Goal: Task Accomplishment & Management: Contribute content

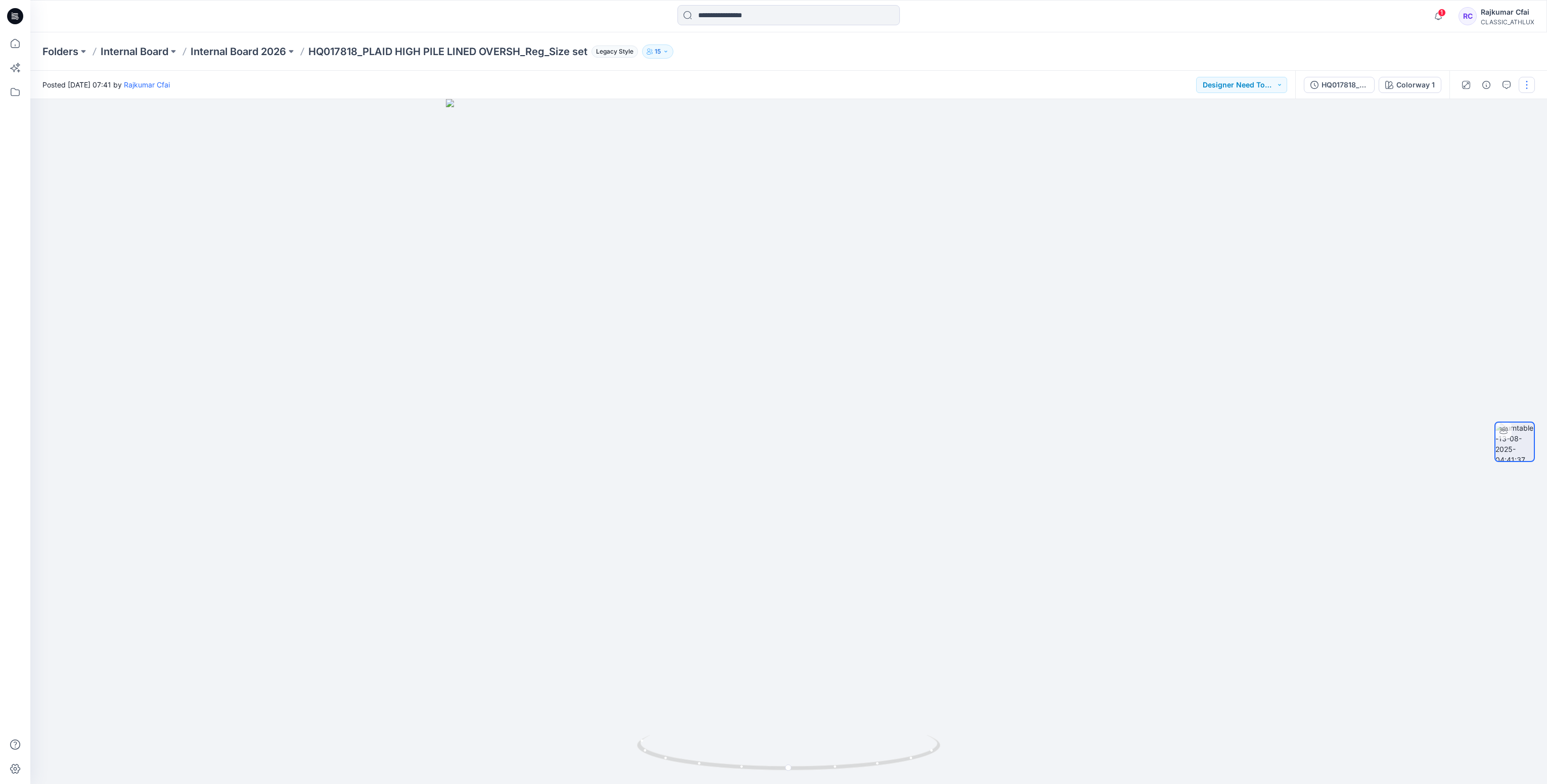
click at [1527, 89] on button "button" at bounding box center [1527, 85] width 16 height 16
click at [1462, 109] on p "Edit" at bounding box center [1462, 108] width 13 height 11
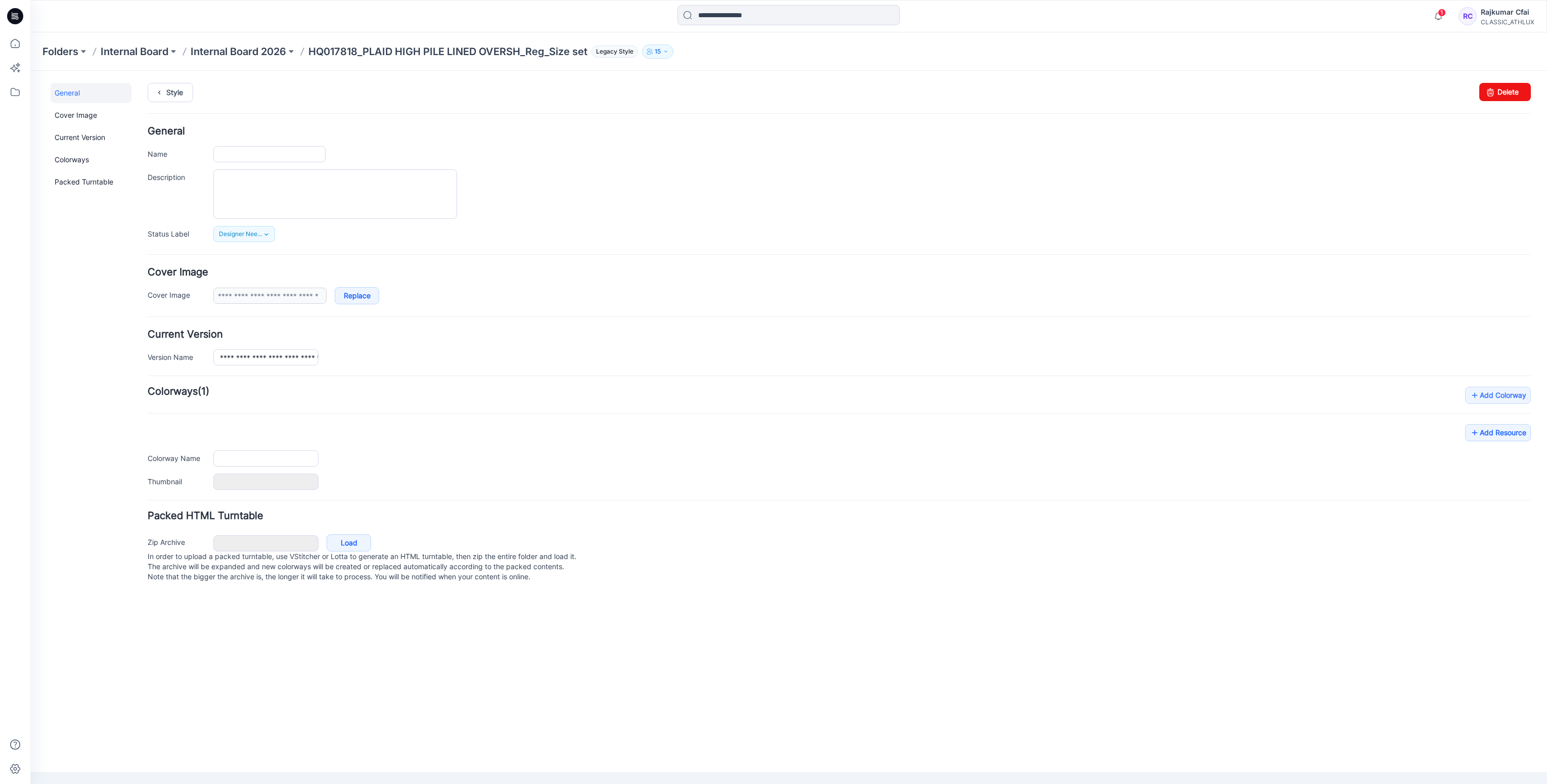
type input "**********"
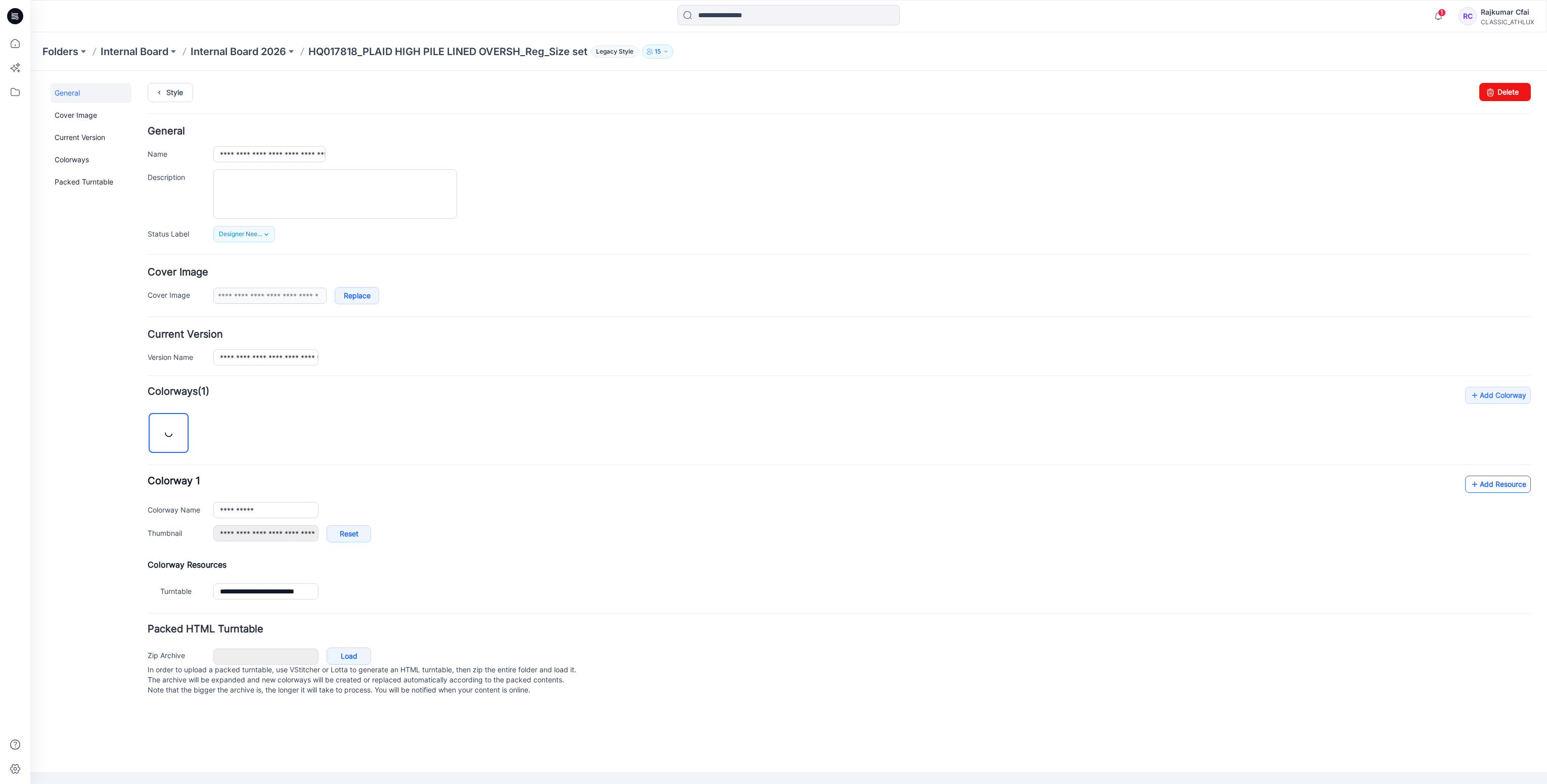
click at [1494, 487] on link "Add Resource" at bounding box center [1498, 484] width 65 height 17
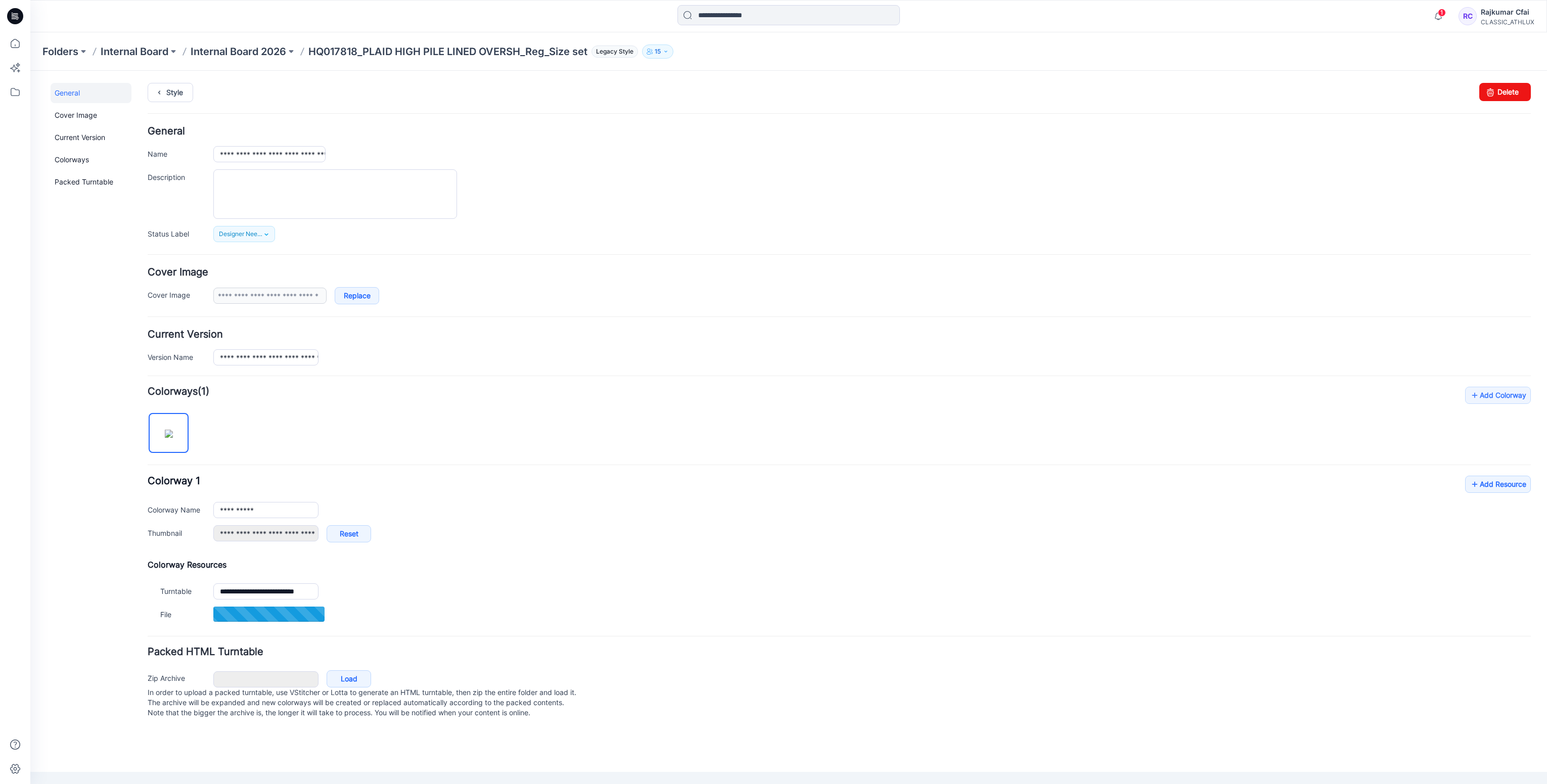
click at [670, 478] on div "**********" at bounding box center [839, 514] width 1383 height 77
click at [8, 20] on icon at bounding box center [15, 16] width 16 height 32
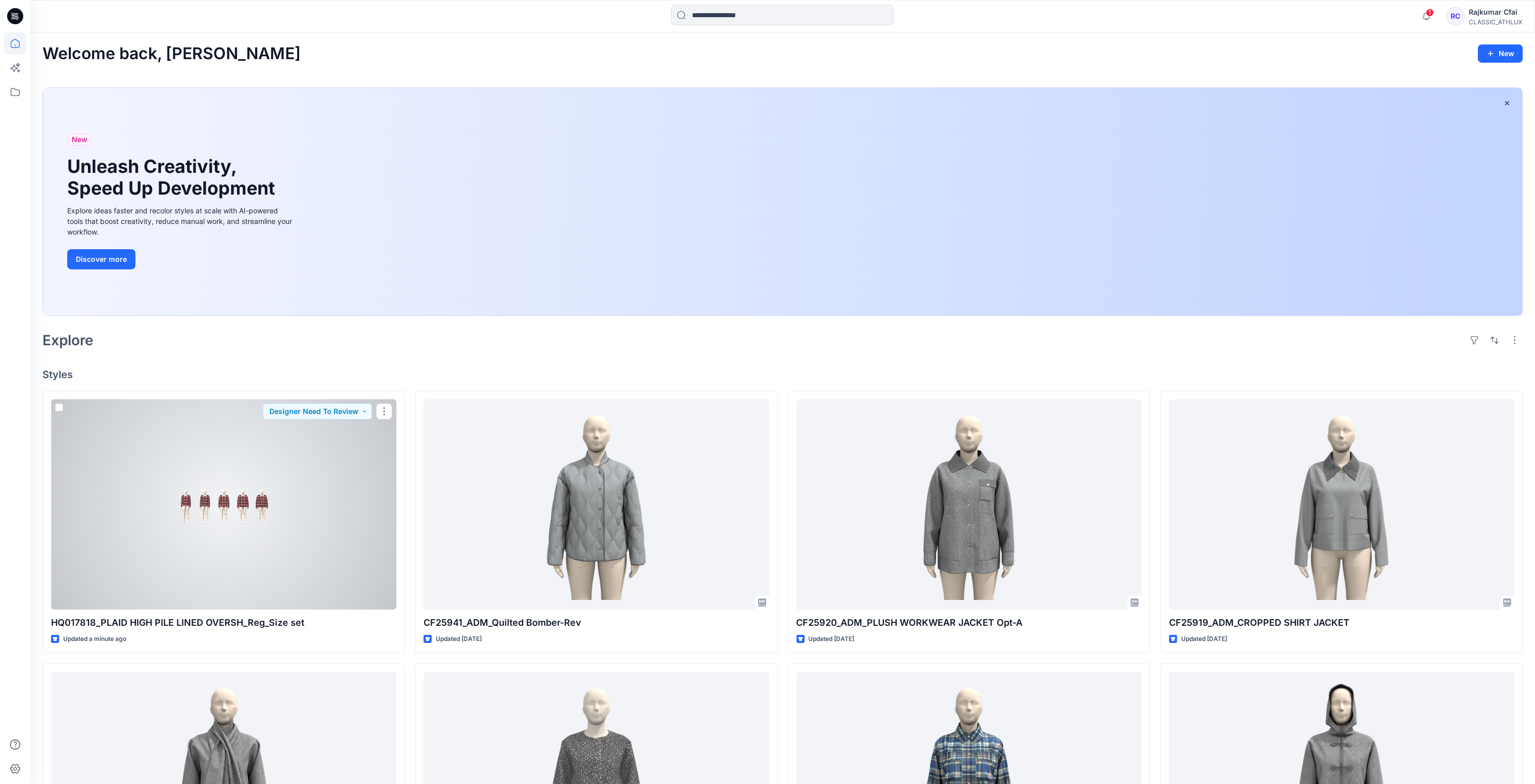
click at [211, 526] on div at bounding box center [223, 504] width 345 height 211
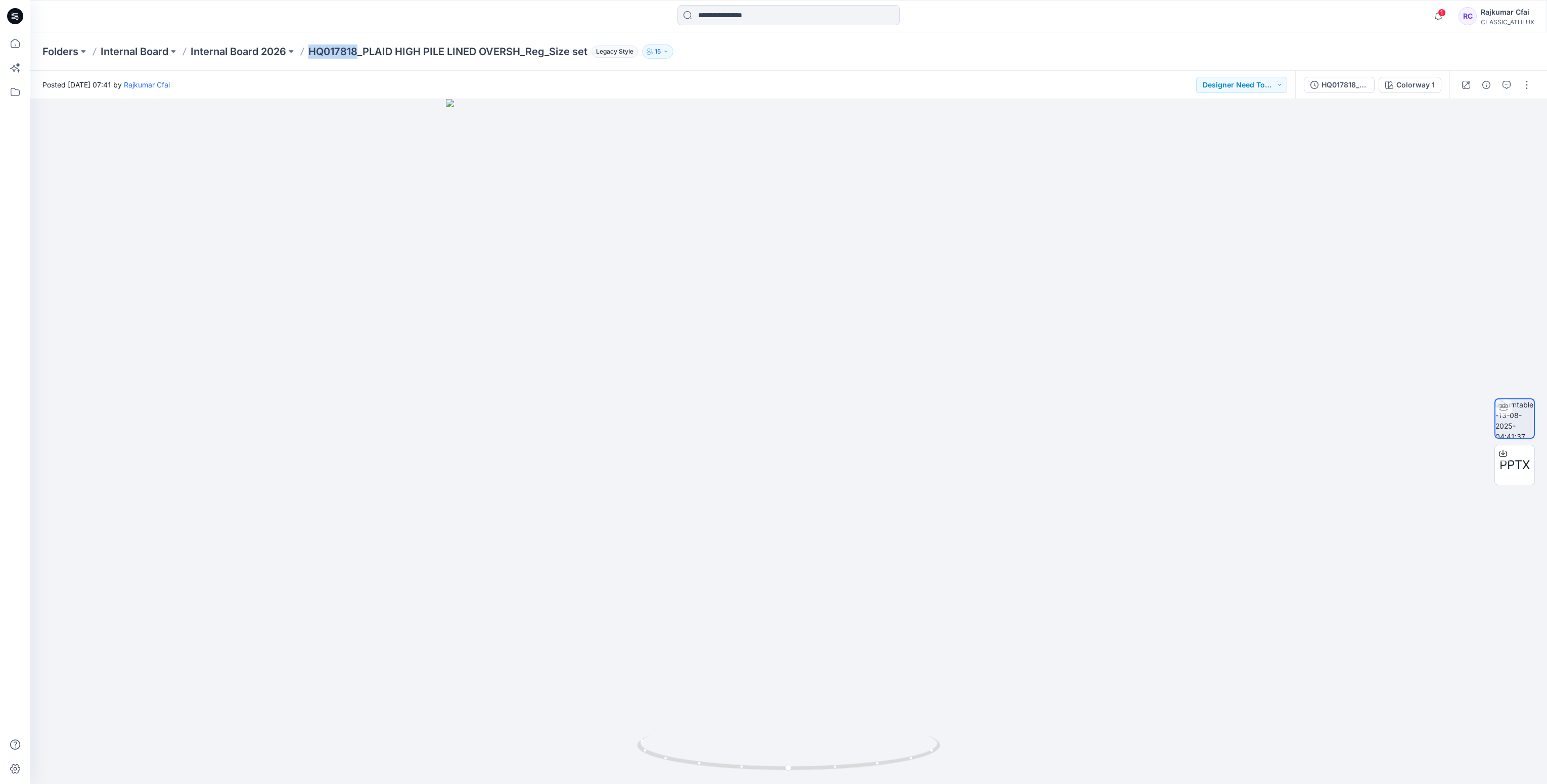
drag, startPoint x: 358, startPoint y: 50, endPoint x: 313, endPoint y: 55, distance: 45.3
click at [313, 55] on p "HQ017818_PLAID HIGH PILE LINED OVERSH_Reg_Size set" at bounding box center [448, 52] width 279 height 14
copy p "HQ017818"
drag, startPoint x: 321, startPoint y: 55, endPoint x: 315, endPoint y: 56, distance: 6.1
click at [319, 55] on p "HQ017818_PLAID HIGH PILE LINED OVERSH_Reg_Size set" at bounding box center [448, 52] width 279 height 14
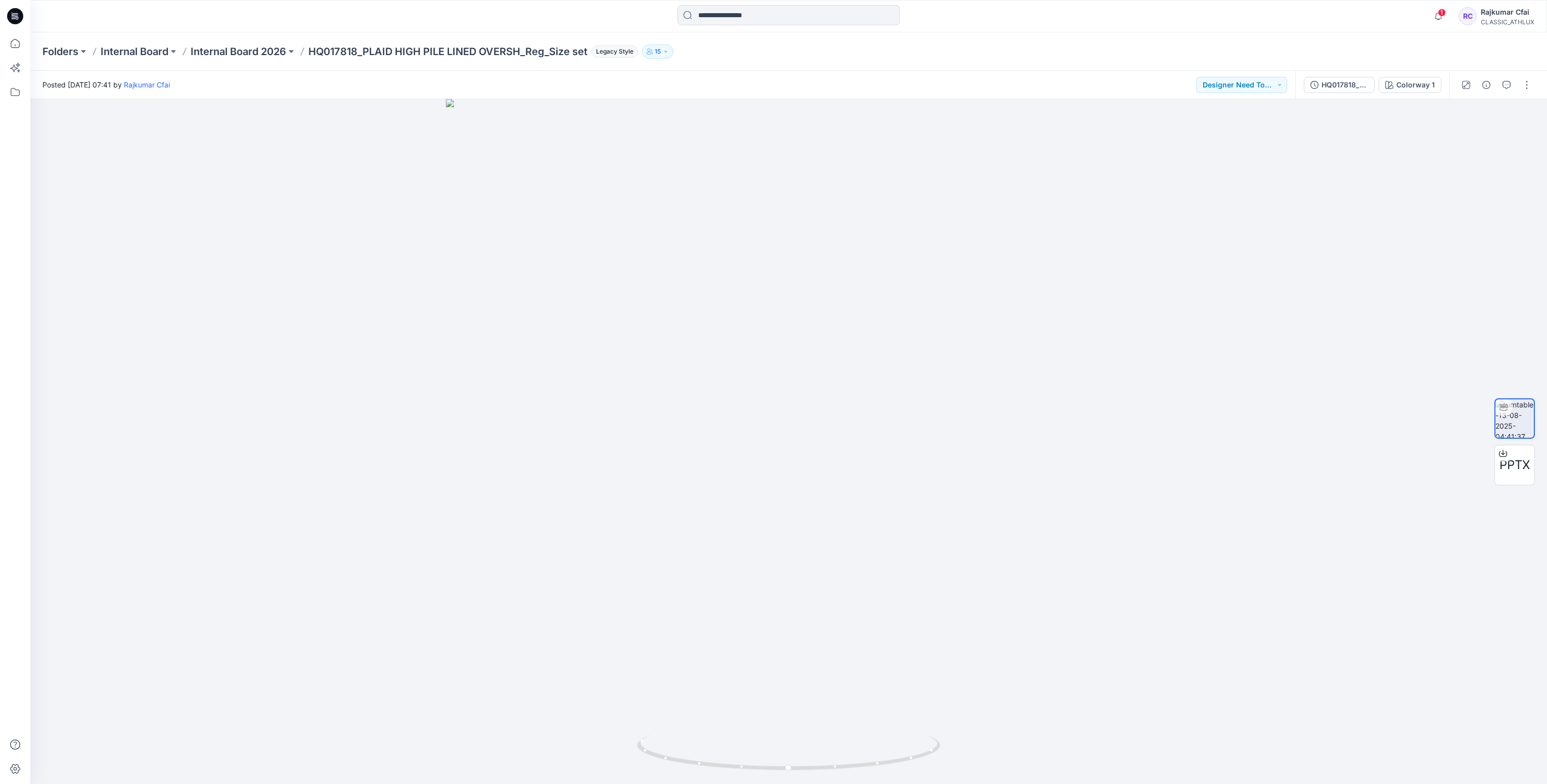
click at [373, 45] on p "HQ017818_PLAID HIGH PILE LINED OVERSH_Reg_Size set" at bounding box center [448, 52] width 279 height 14
drag, startPoint x: 312, startPoint y: 48, endPoint x: 590, endPoint y: 60, distance: 278.3
click at [590, 60] on div "Folders Internal Board Internal Board 2026 HQ017818_PLAID HIGH PILE LINED OVERS…" at bounding box center [789, 52] width 1516 height 38
copy p "HQ017818_PLAID HIGH PILE LINED OVERSH_Reg_Size set"
click at [498, 10] on div at bounding box center [789, 16] width 758 height 22
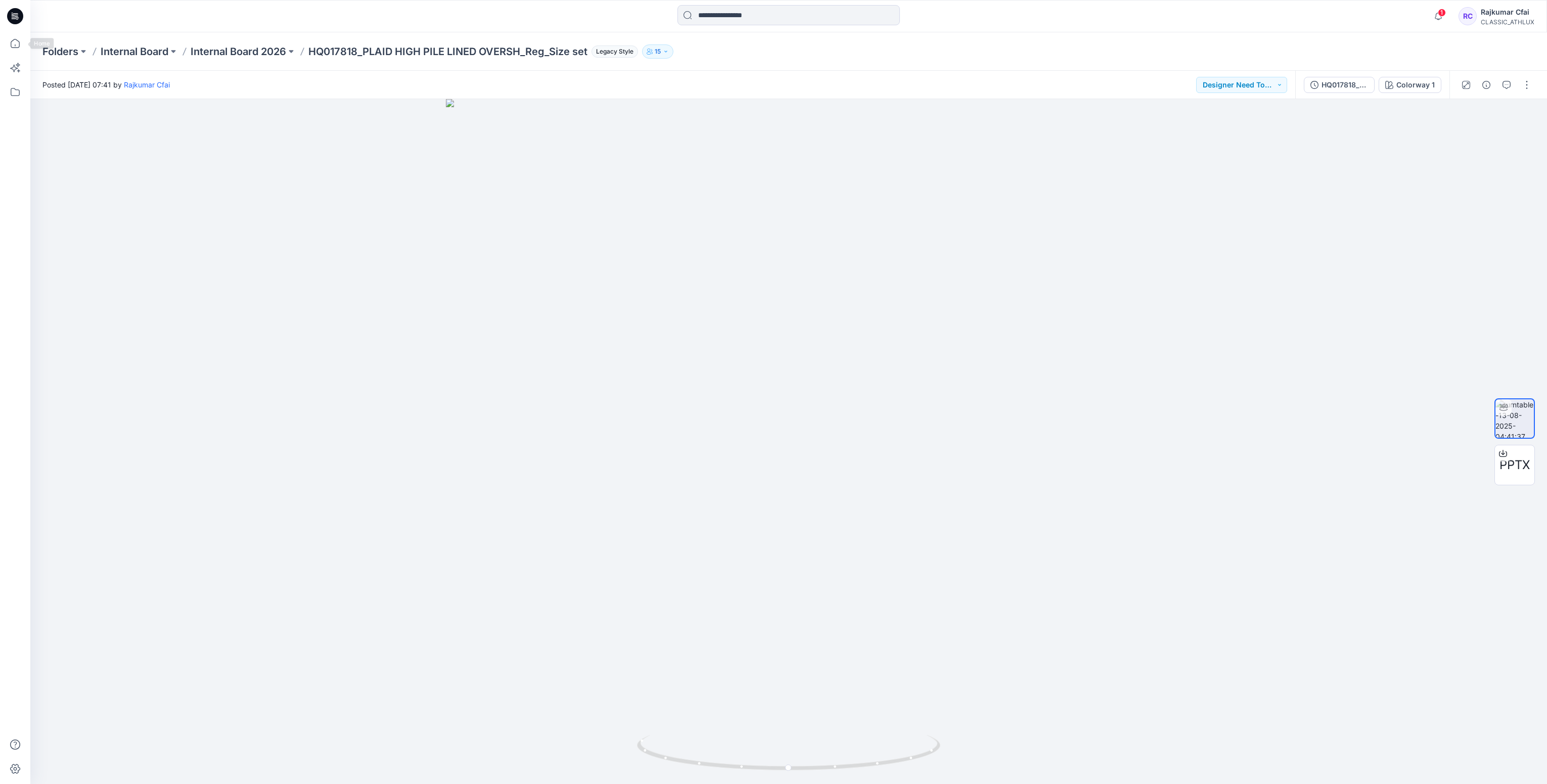
click at [19, 19] on icon at bounding box center [15, 16] width 16 height 16
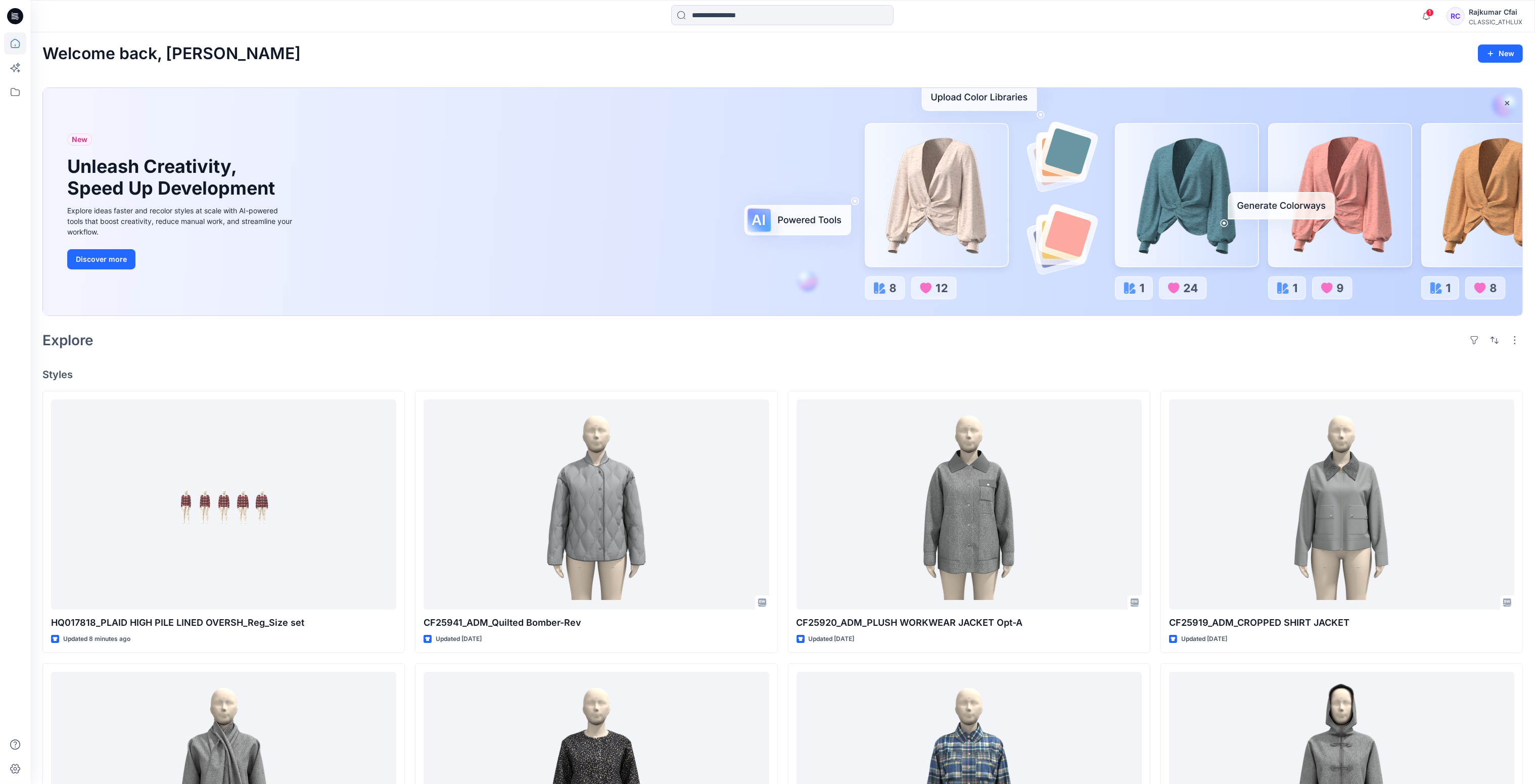
click at [647, 170] on div "New Unleash Creativity, Speed Up Development Explore ideas faster and recolor s…" at bounding box center [783, 201] width 1479 height 228
click at [674, 363] on div "Welcome back, Rajkumar New New Unleash Creativity, Speed Up Development Explore…" at bounding box center [783, 639] width 1504 height 1214
